Goal: Transaction & Acquisition: Book appointment/travel/reservation

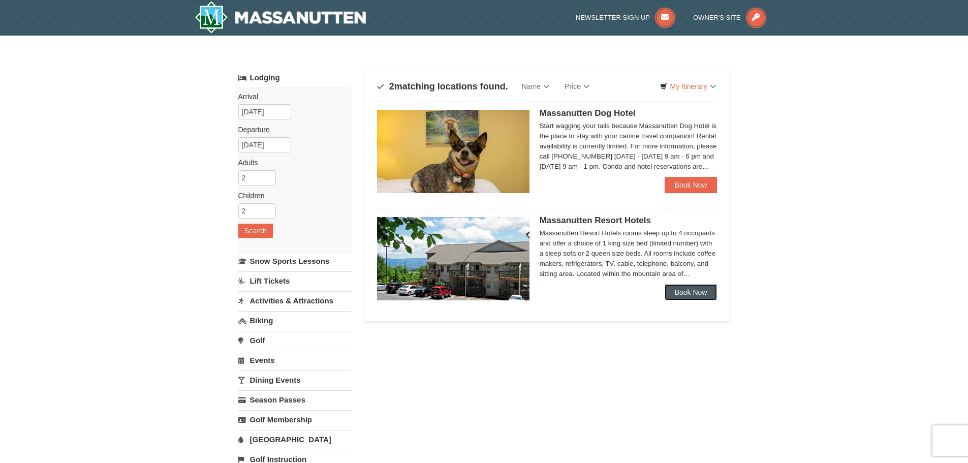
click at [686, 290] on link "Book Now" at bounding box center [690, 292] width 53 height 16
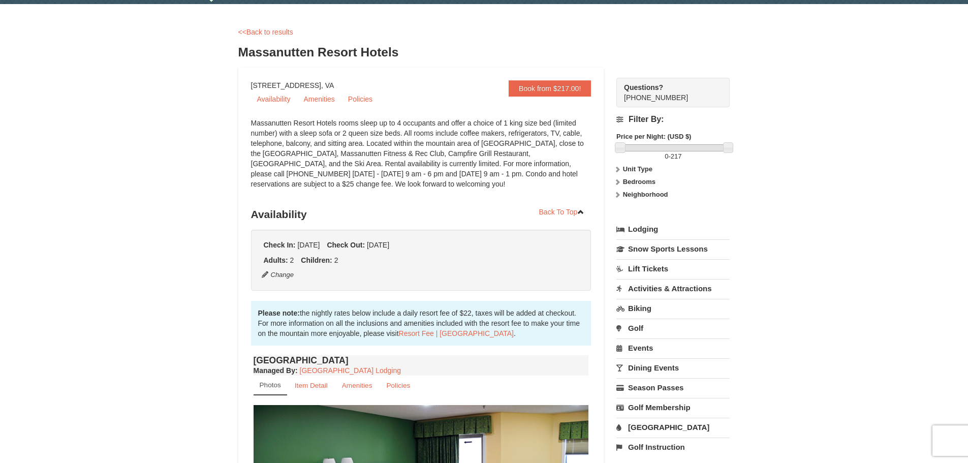
scroll to position [203, 0]
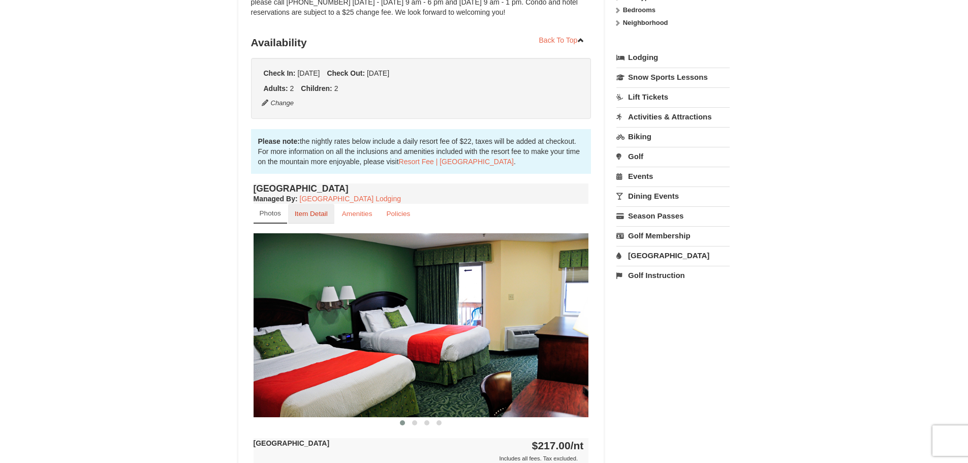
click at [315, 212] on small "Item Detail" at bounding box center [311, 214] width 33 height 8
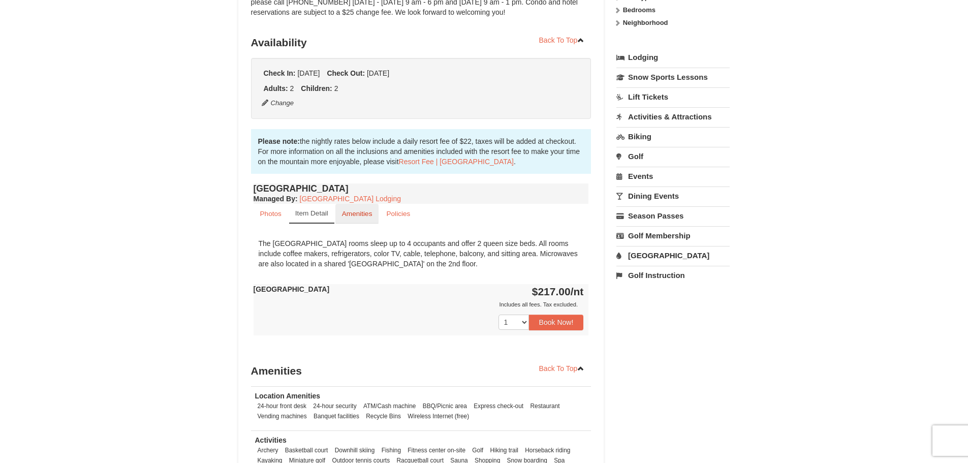
click at [367, 212] on small "Amenities" at bounding box center [357, 214] width 30 height 8
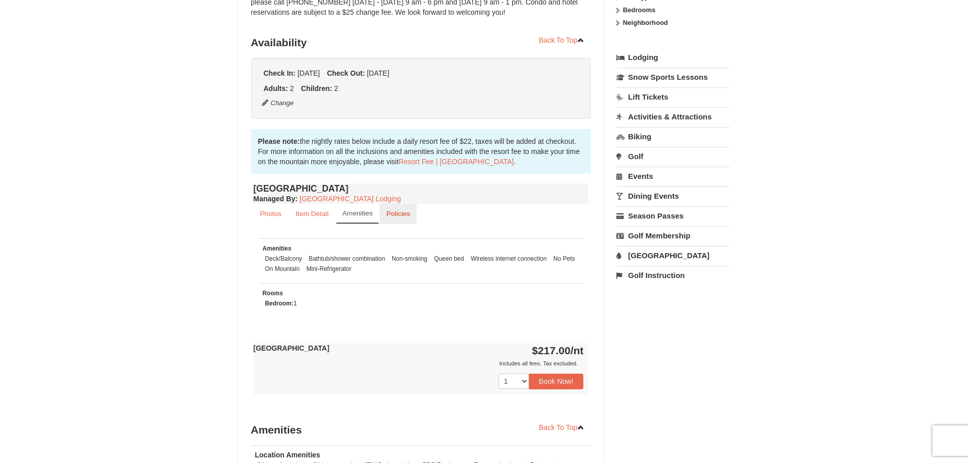
click at [398, 212] on small "Policies" at bounding box center [398, 214] width 24 height 8
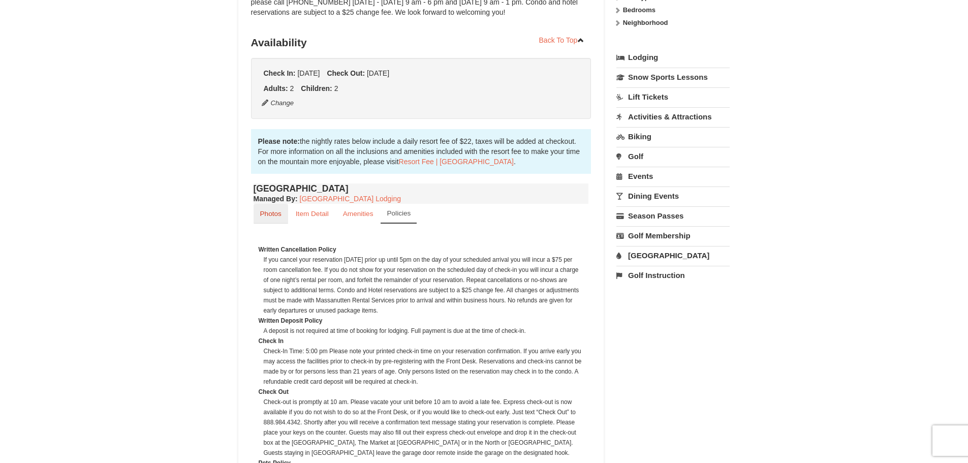
click at [273, 216] on small "Photos" at bounding box center [270, 214] width 21 height 8
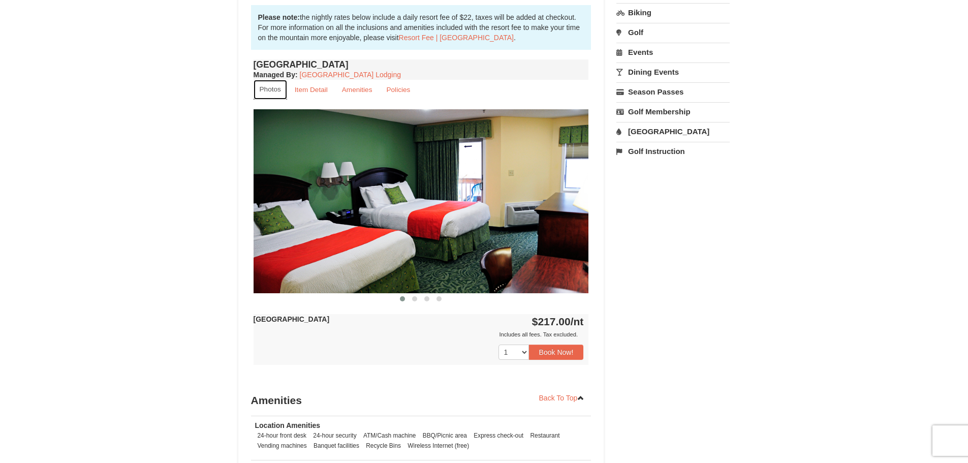
scroll to position [406, 0]
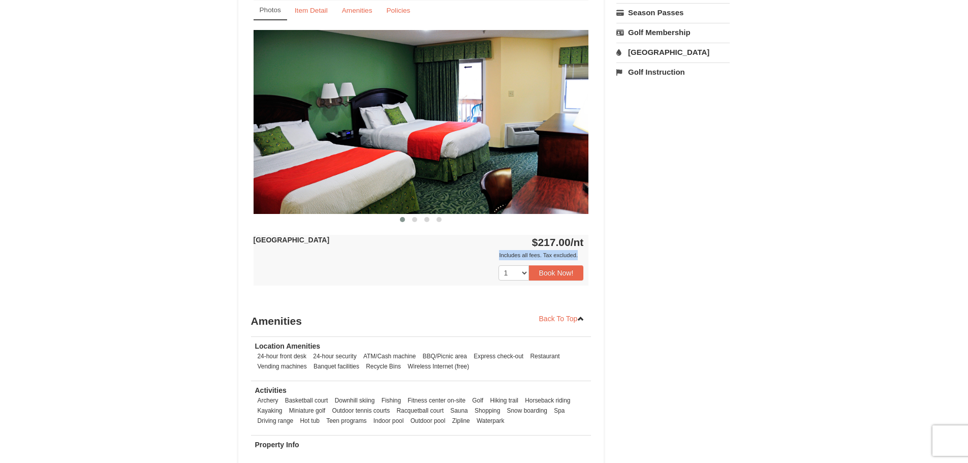
drag, startPoint x: 498, startPoint y: 256, endPoint x: 591, endPoint y: 252, distance: 93.0
click at [591, 252] on div "Book from $217.00! 1822 Resort Drive, Massanutten, VA Availability Amenities Po…" at bounding box center [421, 96] width 366 height 807
click at [584, 251] on div "Hotel Queen Room $217.00 /nt Includes all fees. Tax excluded. Includes all fees…" at bounding box center [420, 260] width 335 height 51
drag, startPoint x: 542, startPoint y: 256, endPoint x: 588, endPoint y: 252, distance: 46.3
click at [582, 253] on div "Includes all fees. Tax excluded." at bounding box center [418, 255] width 330 height 10
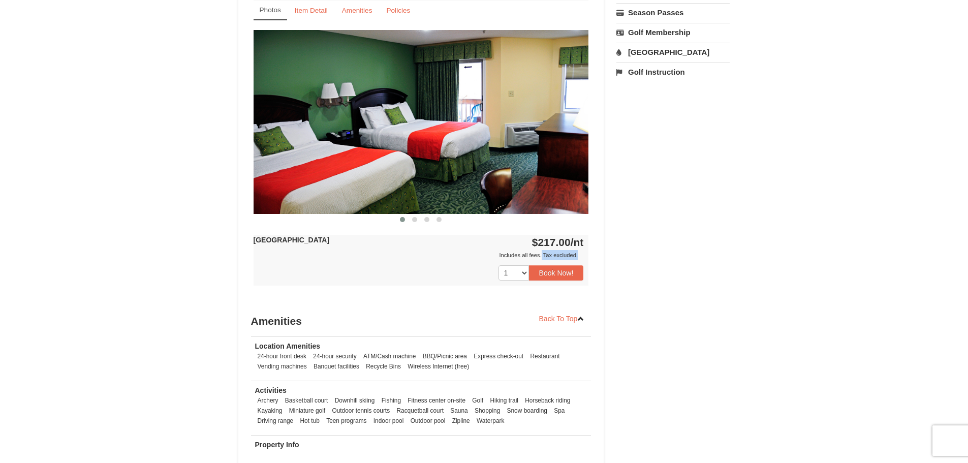
click at [588, 252] on div "Hotel Queen Room $217.00 /nt Includes all fees. Tax excluded. Includes all fees…" at bounding box center [420, 260] width 335 height 51
drag, startPoint x: 500, startPoint y: 257, endPoint x: 590, endPoint y: 252, distance: 90.0
click at [590, 252] on div "Hotel Queen Room Managed By : Massanutten Resort Lodging Photos Item Detail Ame…" at bounding box center [421, 142] width 340 height 328
click at [573, 252] on div "Includes all fees. Tax excluded." at bounding box center [418, 255] width 330 height 10
drag, startPoint x: 538, startPoint y: 243, endPoint x: 588, endPoint y: 240, distance: 49.4
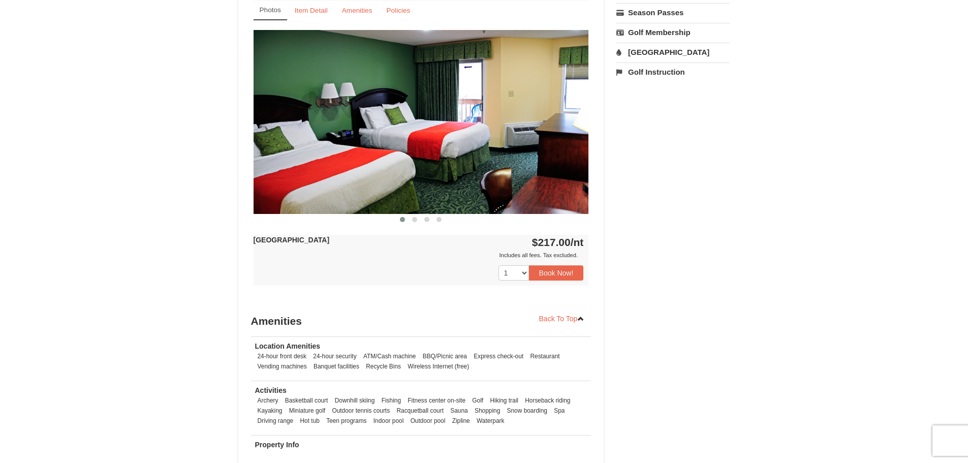
click at [588, 240] on div "Hotel Queen Room $217.00 /nt Includes all fees. Tax excluded. Includes all fees…" at bounding box center [420, 260] width 335 height 51
click at [364, 281] on div "1 2 3 4 5 6 7 8 9 10 11 12 13 14 15 16 17 18 19" at bounding box center [420, 272] width 335 height 25
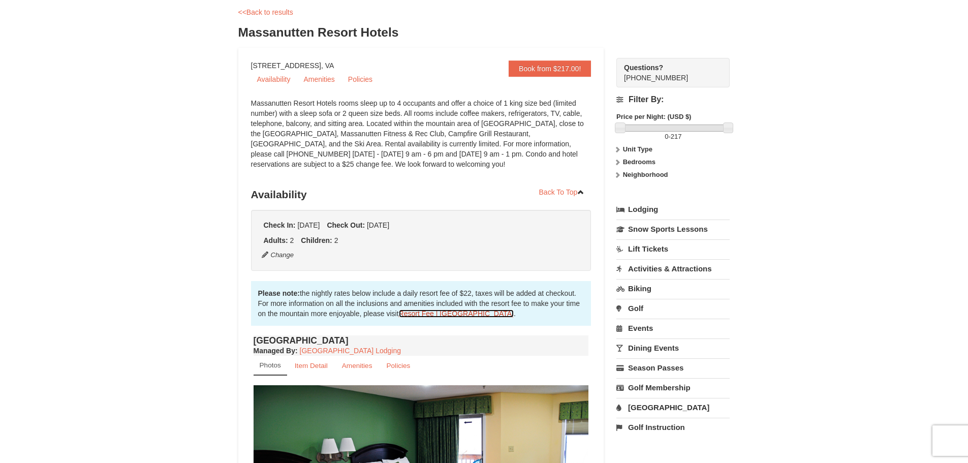
scroll to position [51, 0]
click at [315, 81] on link "Amenities" at bounding box center [318, 79] width 43 height 15
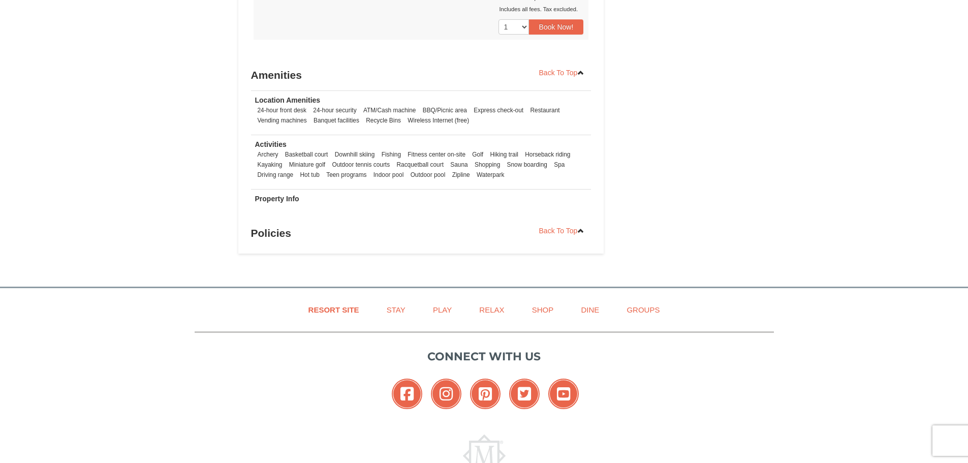
scroll to position [616, 0]
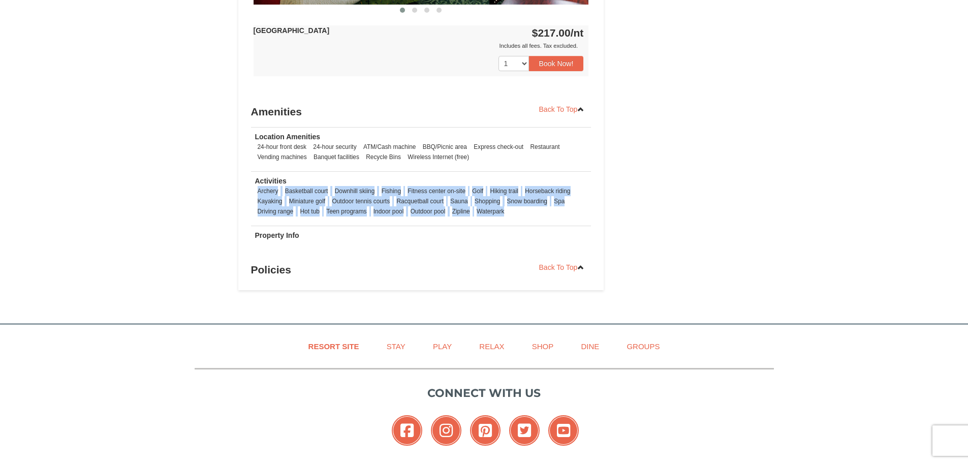
drag, startPoint x: 508, startPoint y: 211, endPoint x: 258, endPoint y: 194, distance: 251.0
click at [258, 194] on ul "Archery Basketball court Downhill skiing Fishing Fitness center on-site Golf Hi…" at bounding box center [421, 201] width 332 height 30
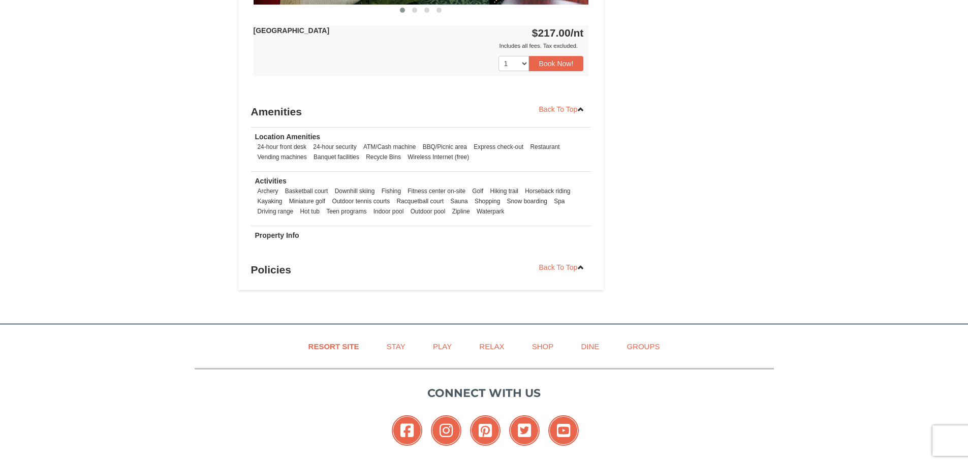
click at [412, 236] on td "Property Info" at bounding box center [421, 238] width 340 height 24
drag, startPoint x: 290, startPoint y: 270, endPoint x: 305, endPoint y: 270, distance: 15.2
click at [295, 270] on h3 "Policies" at bounding box center [421, 270] width 340 height 20
drag, startPoint x: 287, startPoint y: 271, endPoint x: 333, endPoint y: 257, distance: 48.4
click at [288, 271] on h3 "Policies" at bounding box center [421, 270] width 340 height 20
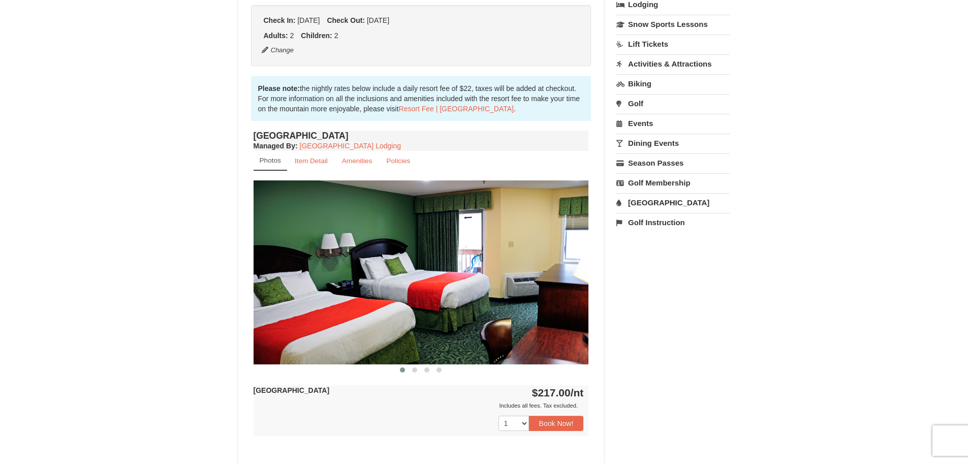
scroll to position [108, 0]
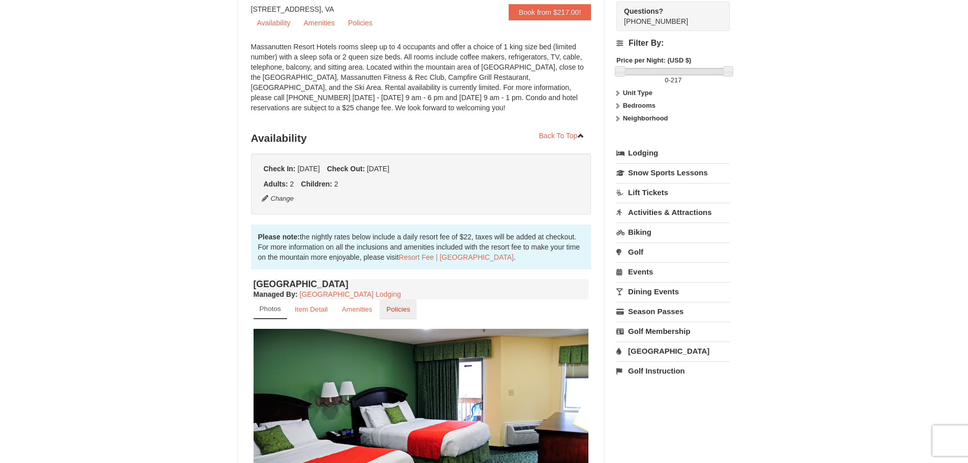
click at [397, 307] on small "Policies" at bounding box center [398, 309] width 24 height 8
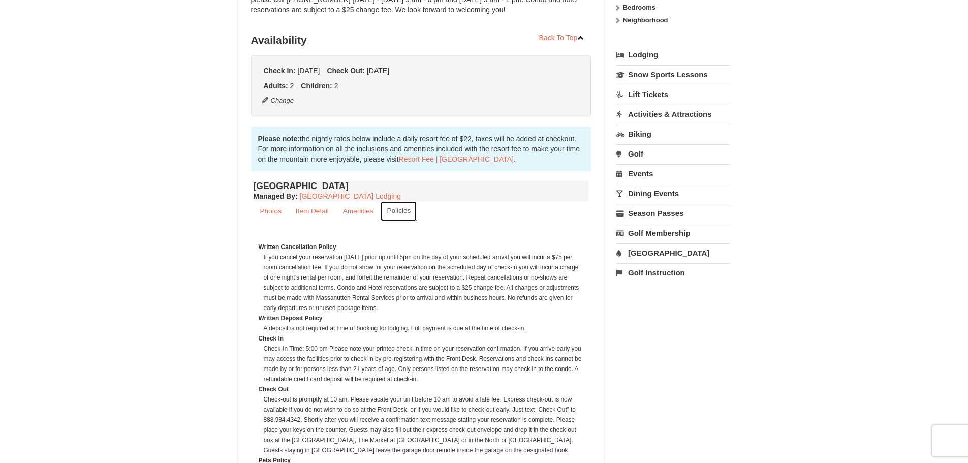
scroll to position [158, 0]
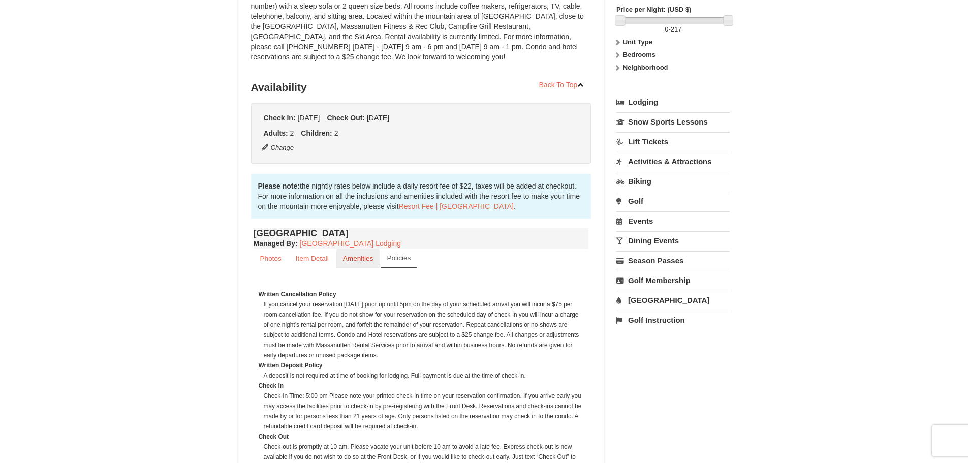
click at [355, 259] on small "Amenities" at bounding box center [358, 258] width 30 height 8
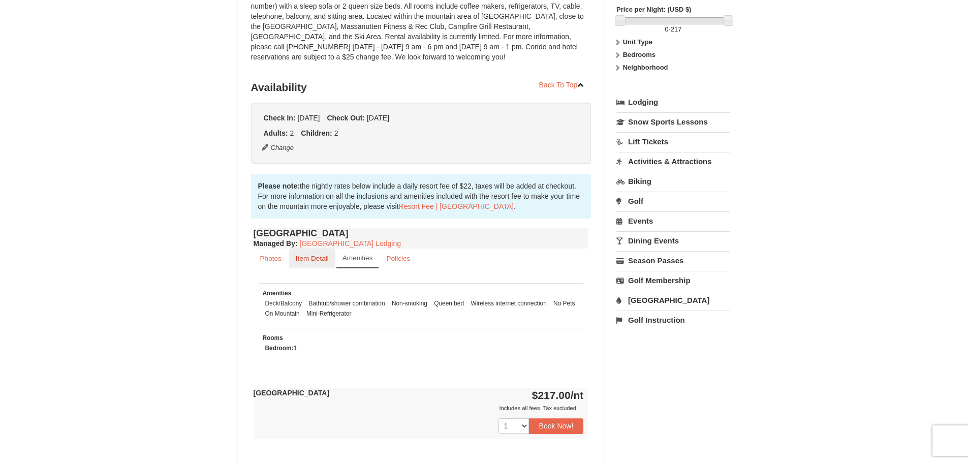
click at [310, 261] on small "Item Detail" at bounding box center [312, 258] width 33 height 8
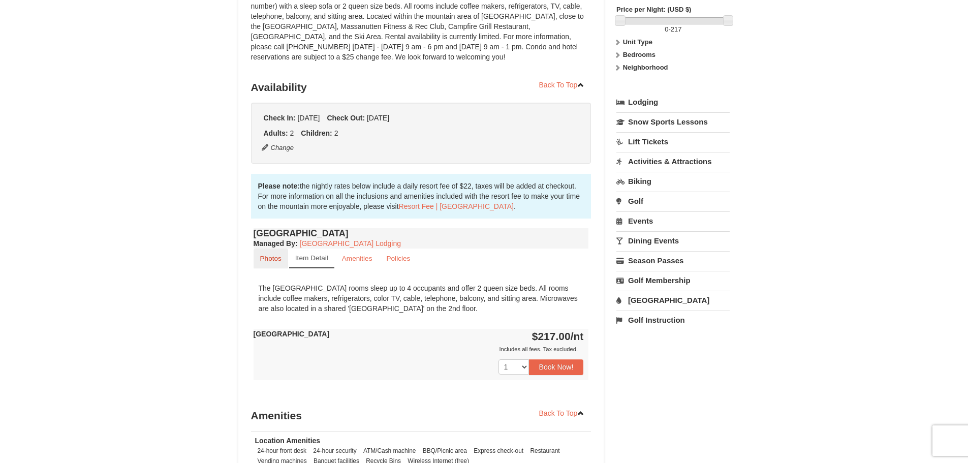
drag, startPoint x: 276, startPoint y: 256, endPoint x: 285, endPoint y: 255, distance: 8.7
click at [276, 257] on small "Photos" at bounding box center [270, 258] width 21 height 8
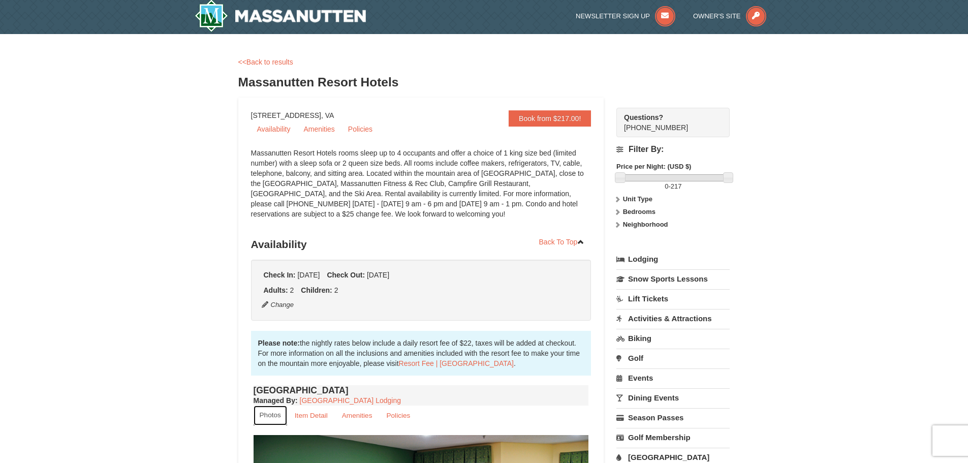
scroll to position [0, 0]
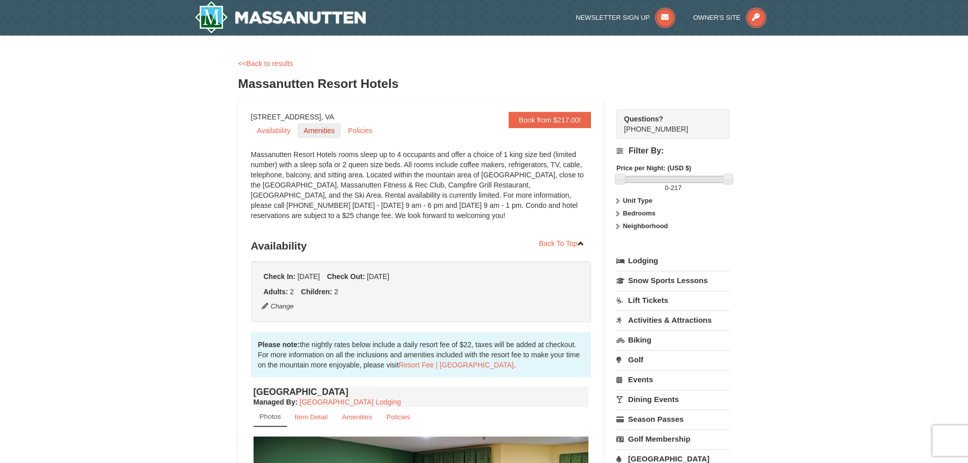
click at [323, 128] on link "Amenities" at bounding box center [318, 130] width 43 height 15
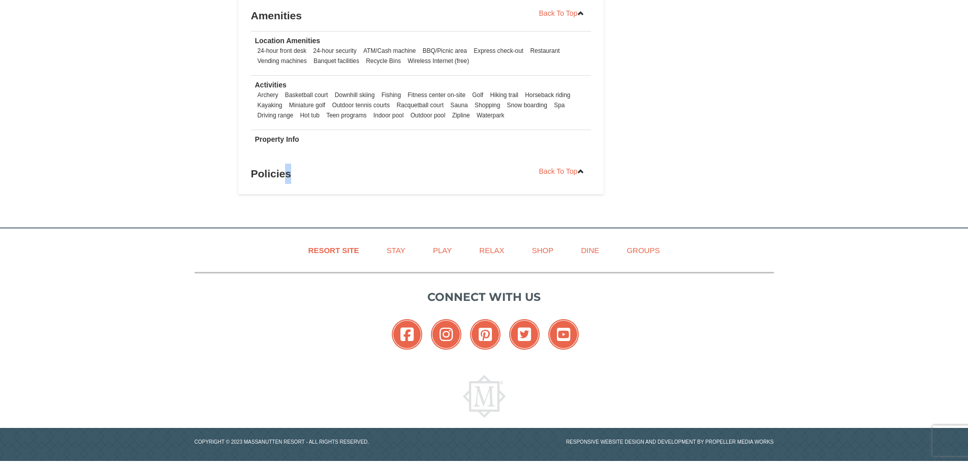
scroll to position [717, 0]
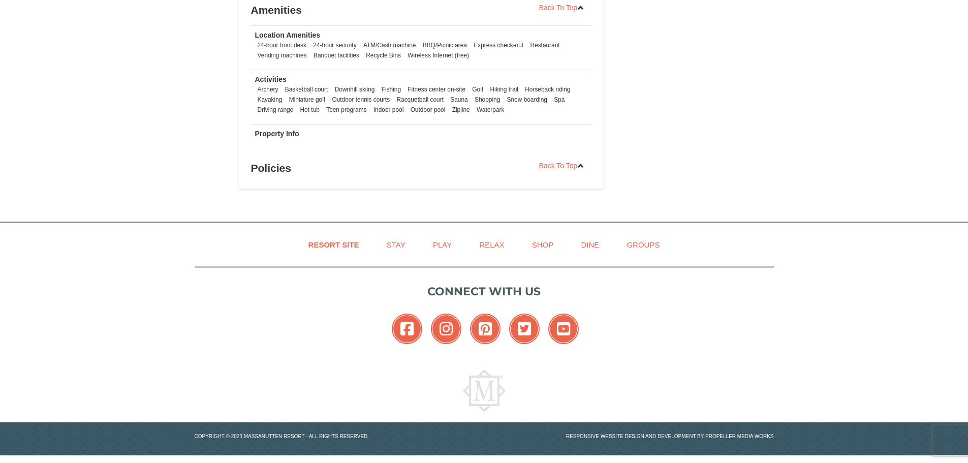
click at [462, 81] on td "Activities Archery Basketball court Downhill skiing Fishing Fitness center on-s…" at bounding box center [421, 97] width 340 height 54
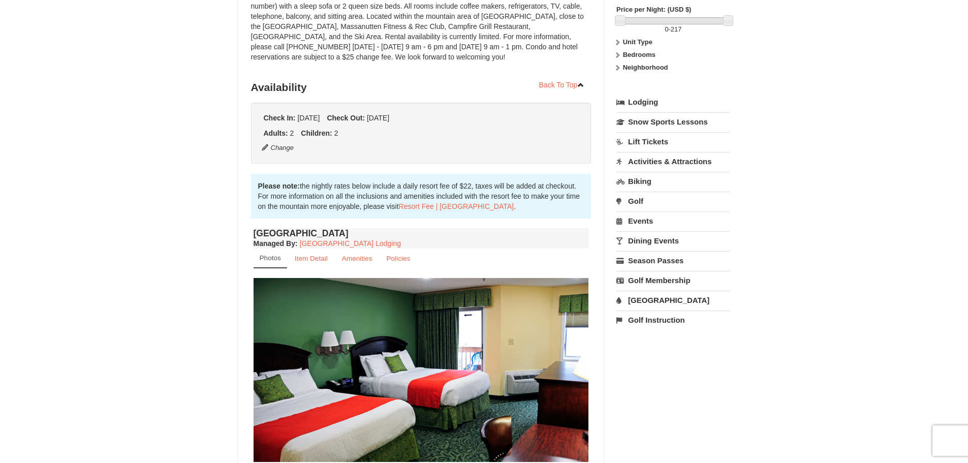
scroll to position [0, 0]
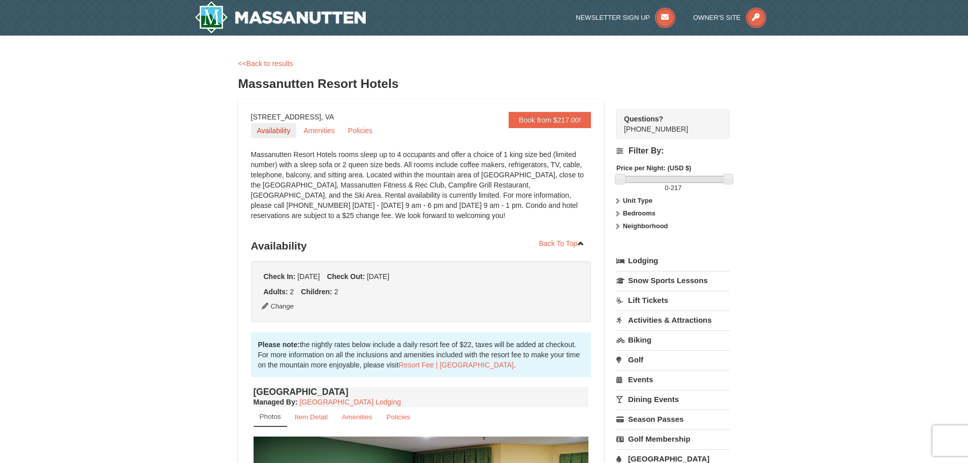
click at [268, 131] on link "Availability" at bounding box center [274, 130] width 46 height 15
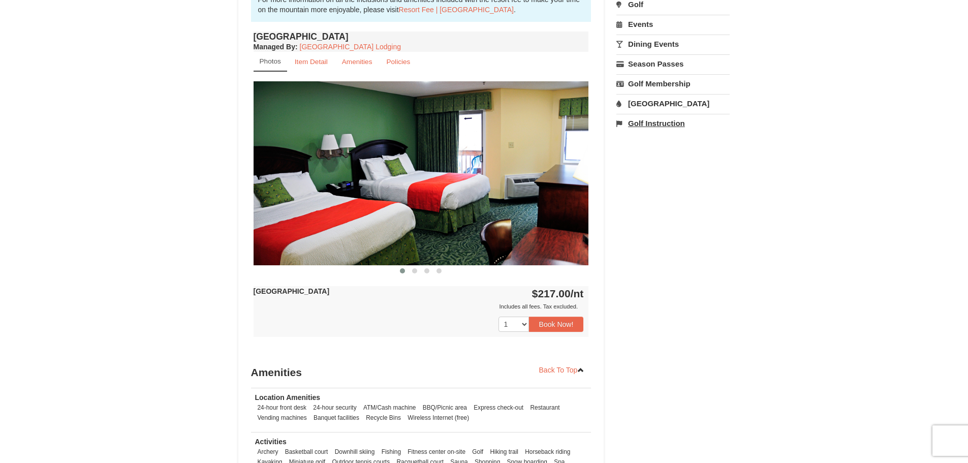
scroll to position [457, 0]
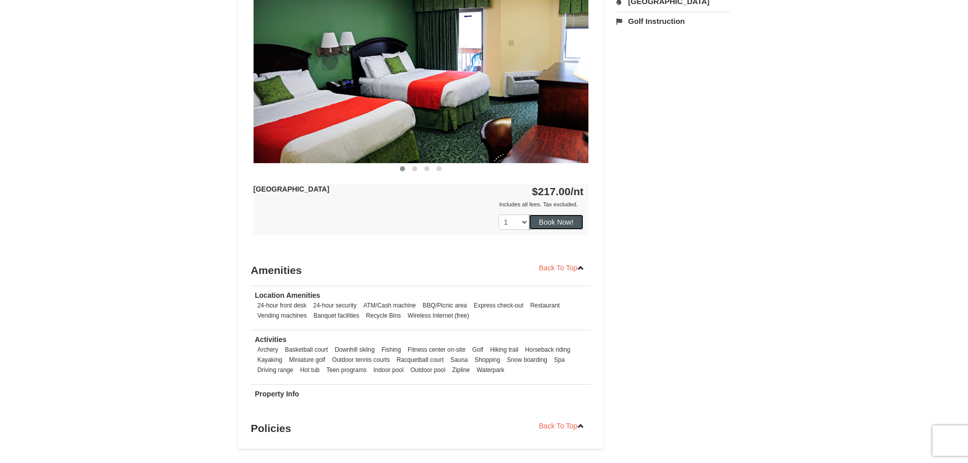
click at [548, 217] on button "Book Now!" at bounding box center [556, 221] width 55 height 15
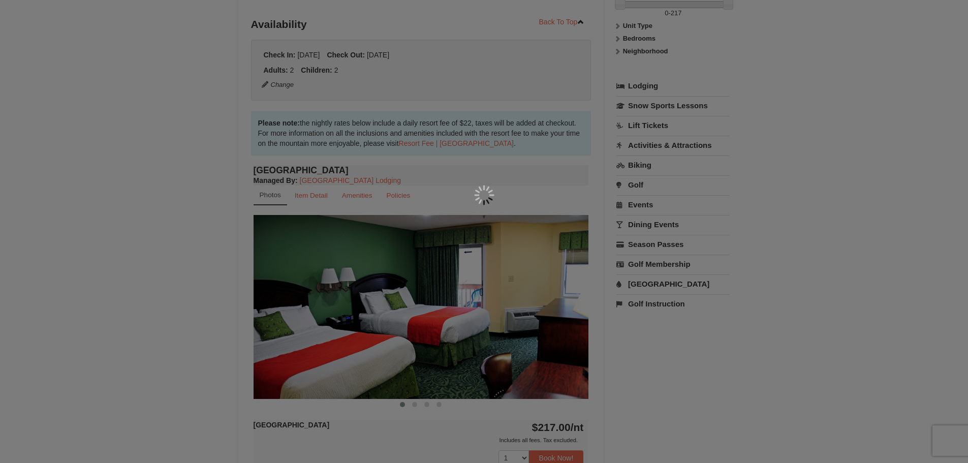
scroll to position [99, 0]
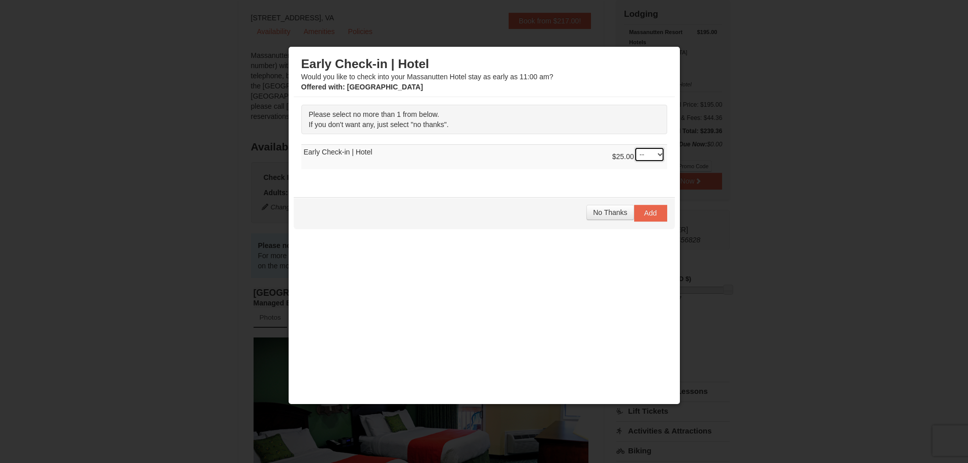
click at [650, 154] on select "-- 01" at bounding box center [649, 154] width 30 height 15
click at [634, 147] on select "-- 01" at bounding box center [649, 154] width 30 height 15
click at [647, 152] on select "-- 01" at bounding box center [649, 154] width 30 height 15
select select "0"
click at [634, 147] on select "-- 01" at bounding box center [649, 154] width 30 height 15
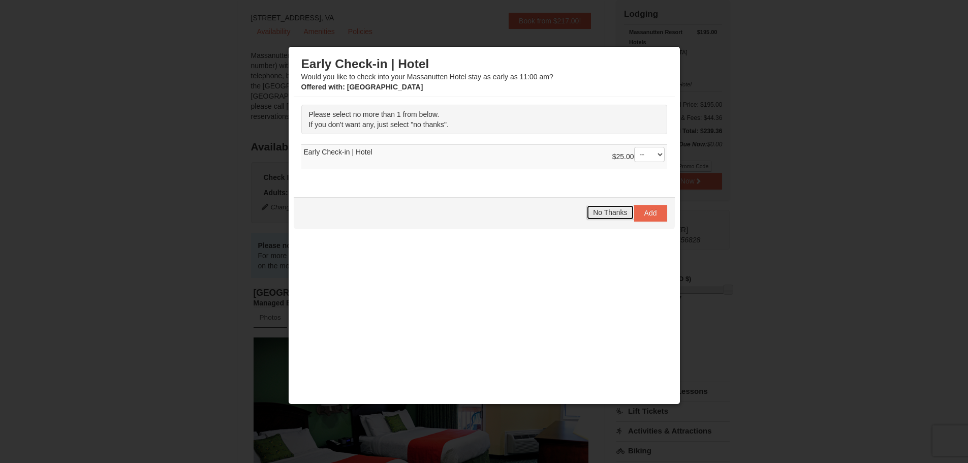
click at [600, 210] on span "No Thanks" at bounding box center [610, 212] width 34 height 8
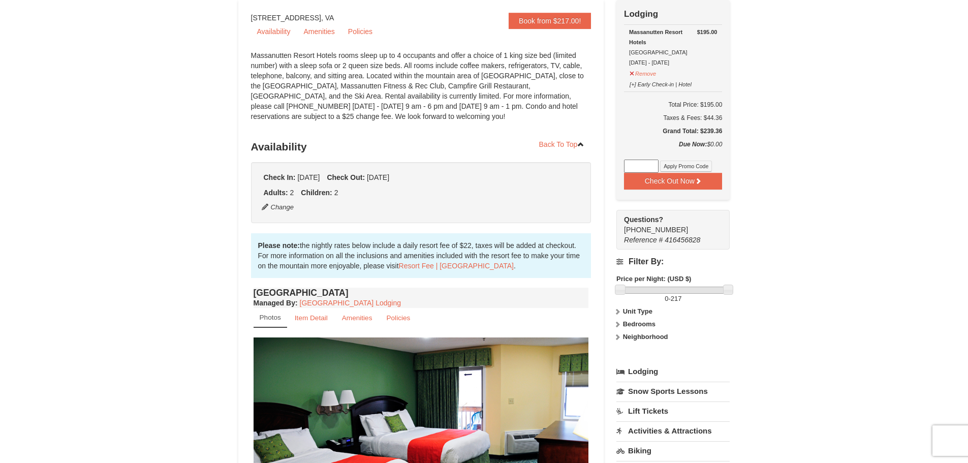
drag, startPoint x: 705, startPoint y: 106, endPoint x: 726, endPoint y: 105, distance: 21.3
click at [726, 105] on div "Check Out Now Lodging $195.00 Massanutten Resort Hotels Hotel Queen Room 10/18/…" at bounding box center [672, 100] width 113 height 200
click at [708, 117] on div "Taxes & Fees: $44.36" at bounding box center [673, 118] width 98 height 10
drag, startPoint x: 705, startPoint y: 117, endPoint x: 730, endPoint y: 118, distance: 25.4
click at [730, 118] on div "× <<Back to results Massanutten Resort Hotels Book from $217.00! 1822 Resort Dr…" at bounding box center [484, 383] width 512 height 873
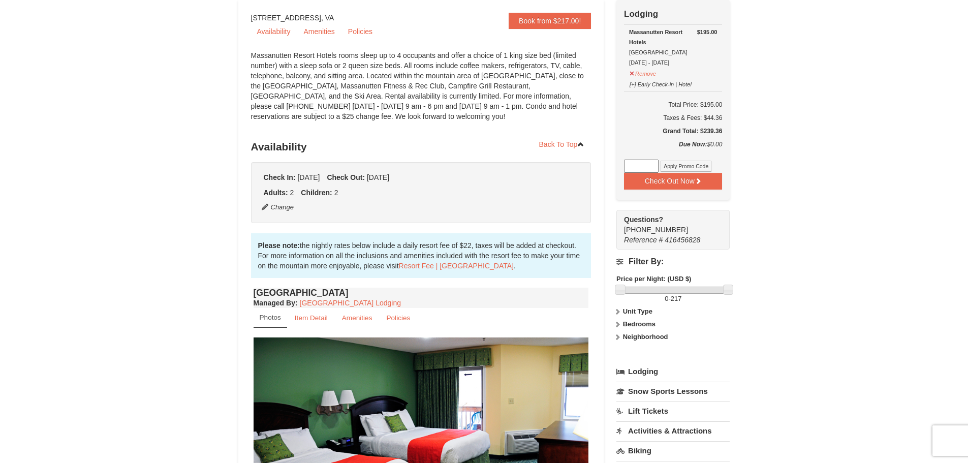
click at [700, 130] on h5 "Grand Total: $239.36" at bounding box center [673, 131] width 98 height 10
drag, startPoint x: 707, startPoint y: 133, endPoint x: 727, endPoint y: 132, distance: 19.9
click at [727, 132] on div "Check Out Now Lodging $195.00 Massanutten Resort Hotels Hotel Queen Room 10/18/…" at bounding box center [672, 100] width 113 height 200
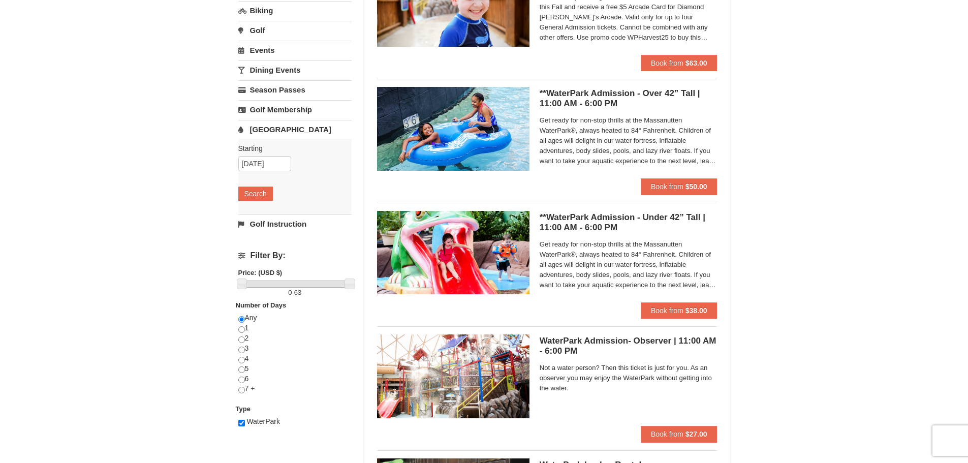
scroll to position [102, 0]
